Goal: Find specific page/section

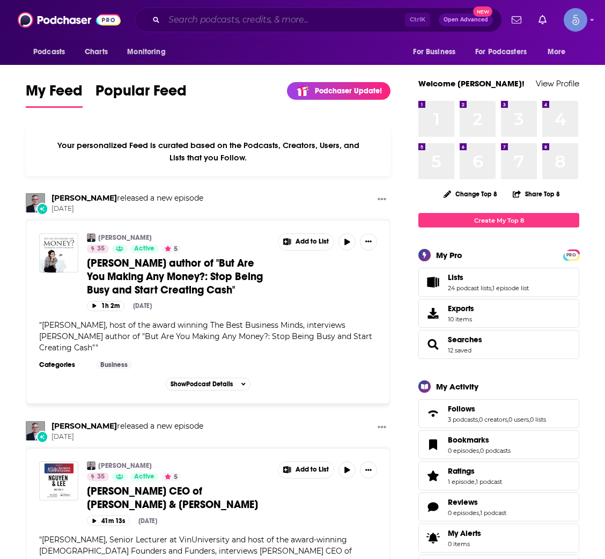
click at [303, 18] on input "Search podcasts, credits, & more..." at bounding box center [284, 19] width 241 height 17
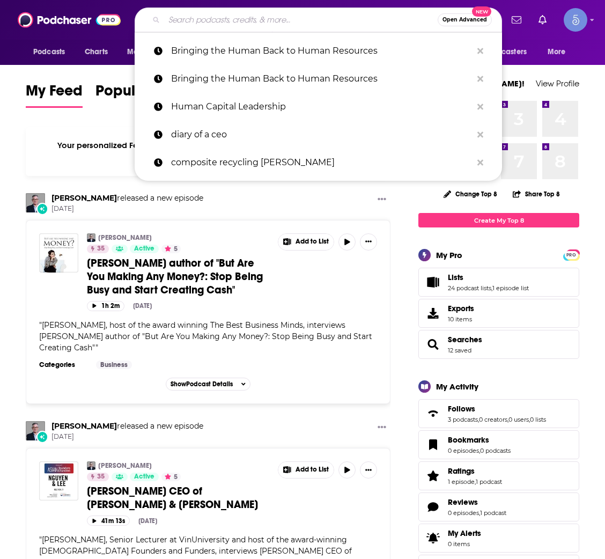
paste input "The Simple Talk with [PERSON_NAME]"
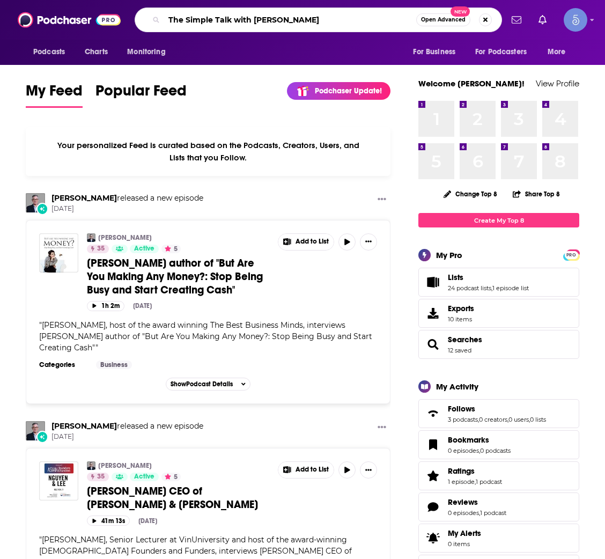
type input "The Simple Talk with [PERSON_NAME]"
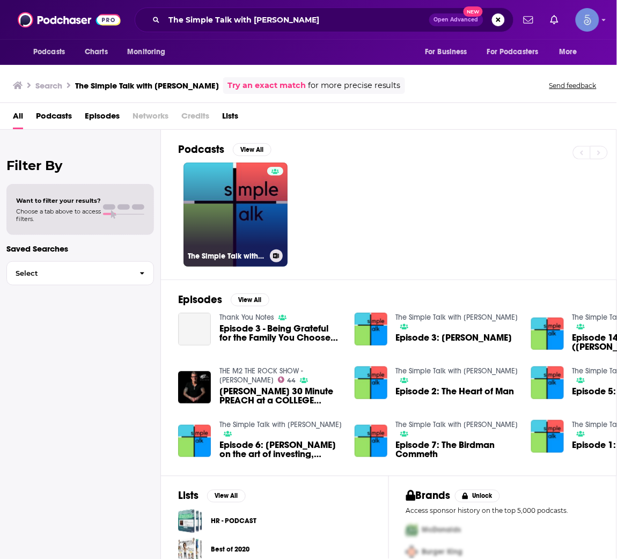
click at [237, 207] on link "The Simple Talk with [PERSON_NAME]" at bounding box center [235, 215] width 104 height 104
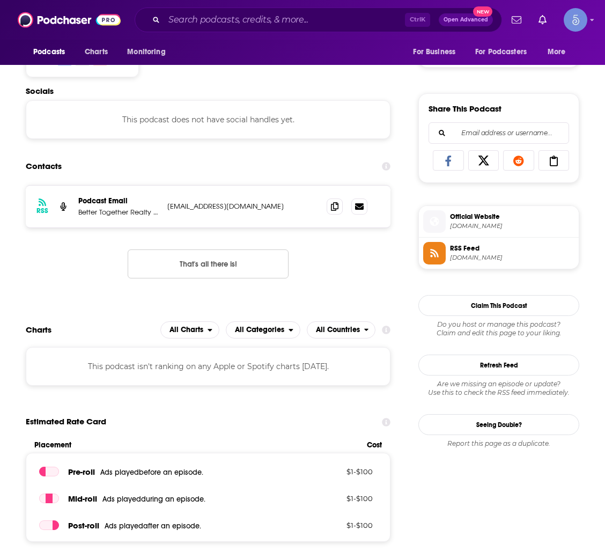
scroll to position [563, 0]
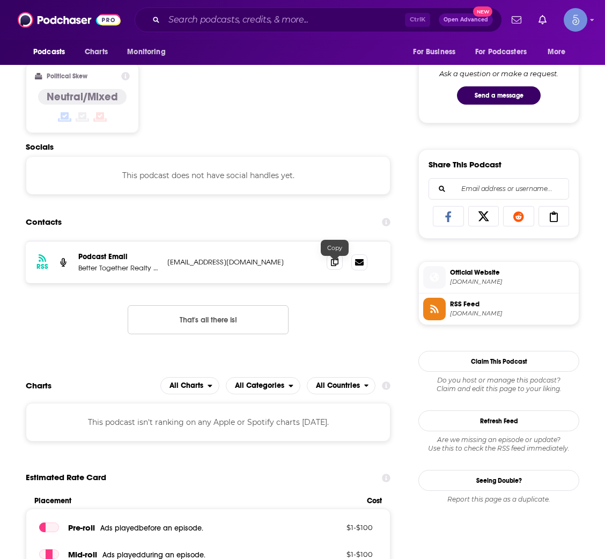
click at [334, 266] on icon at bounding box center [335, 261] width 8 height 9
